Goal: Check status: Check status

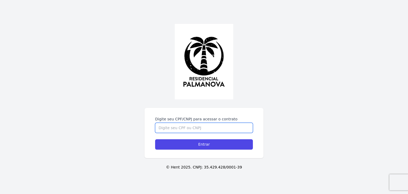
click at [225, 127] on input "Digite seu CPF/CNPJ para acessar o contrato" at bounding box center [204, 128] width 98 height 10
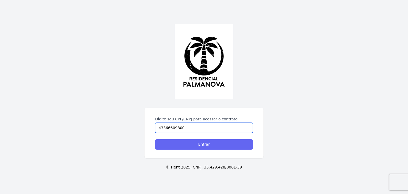
type input "43366609800"
click at [222, 146] on input "Entrar" at bounding box center [204, 144] width 98 height 10
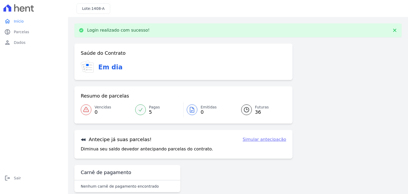
click at [142, 108] on div at bounding box center [140, 109] width 11 height 11
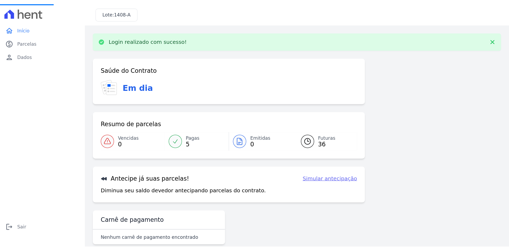
scroll to position [8, 0]
